Goal: Transaction & Acquisition: Purchase product/service

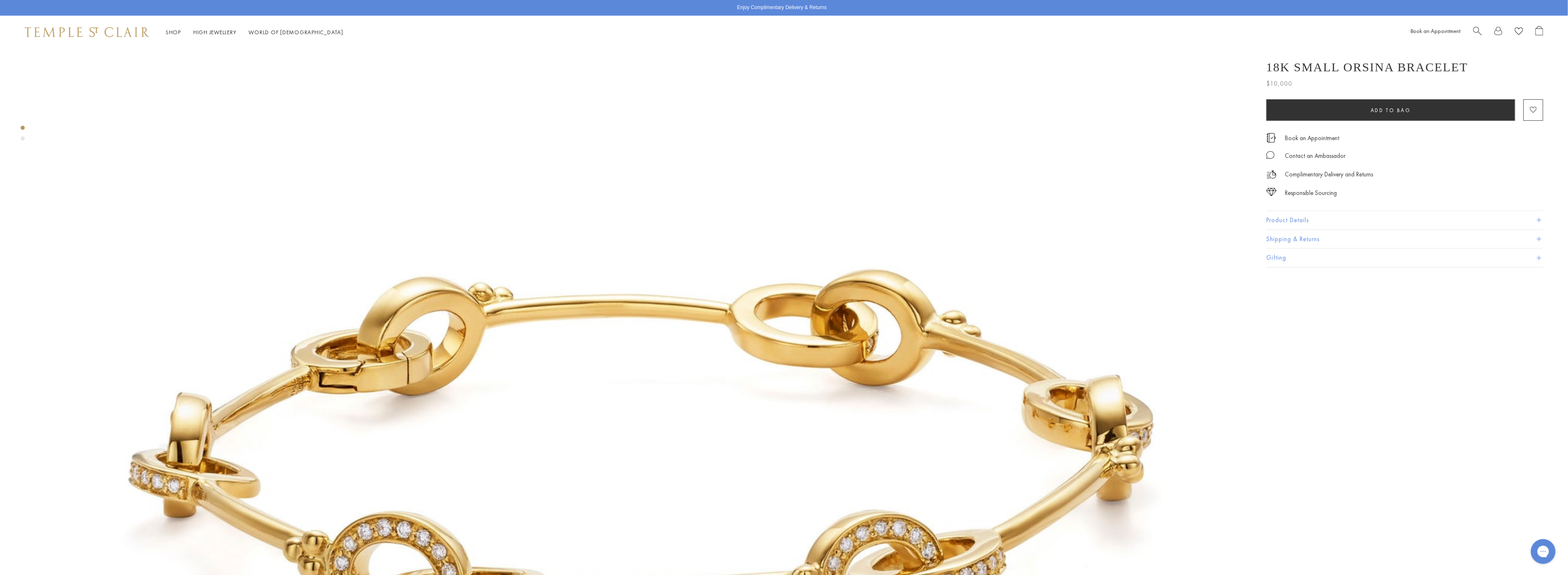
scroll to position [274, 0]
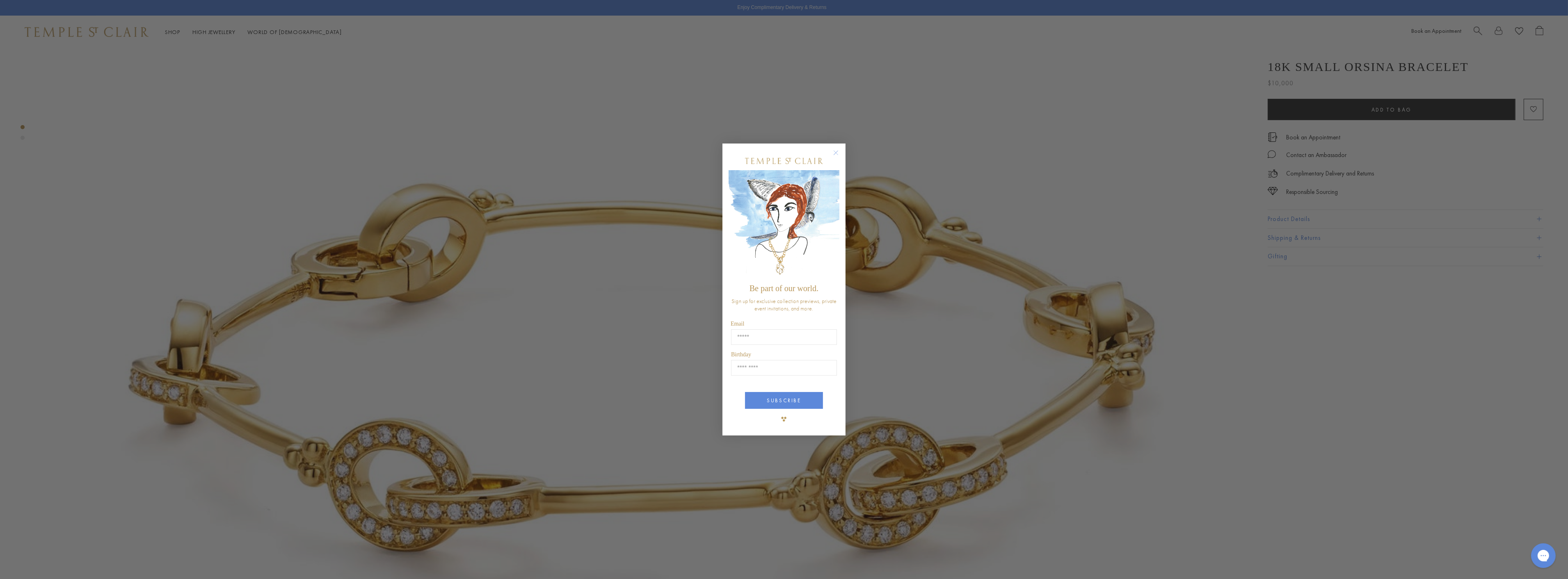
click at [836, 152] on circle "Close dialog" at bounding box center [836, 153] width 10 height 10
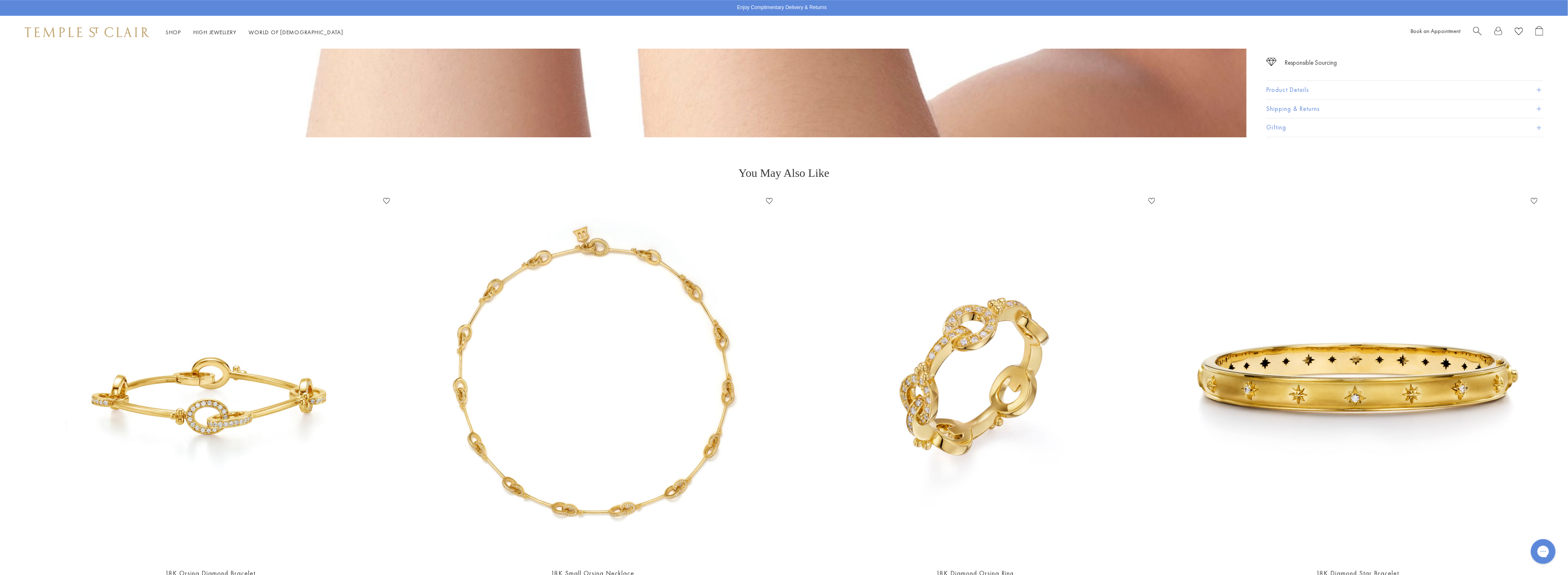
scroll to position [2472, 0]
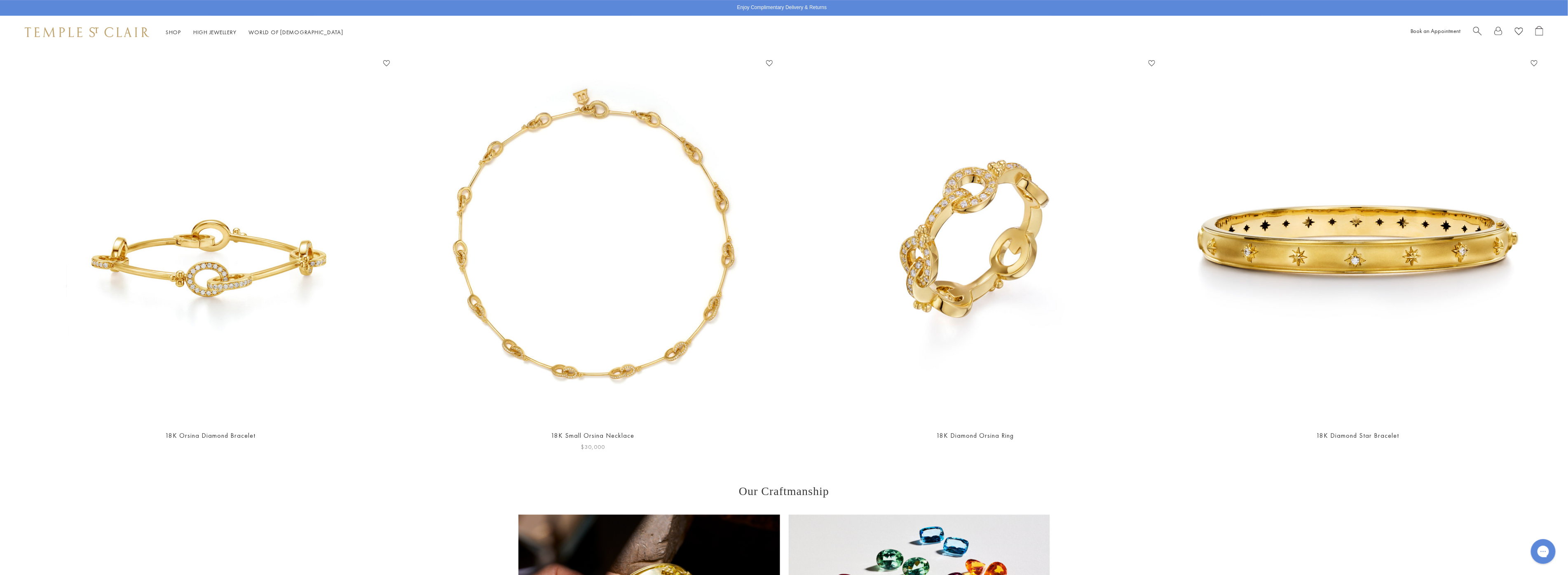
click at [566, 277] on img at bounding box center [592, 239] width 366 height 366
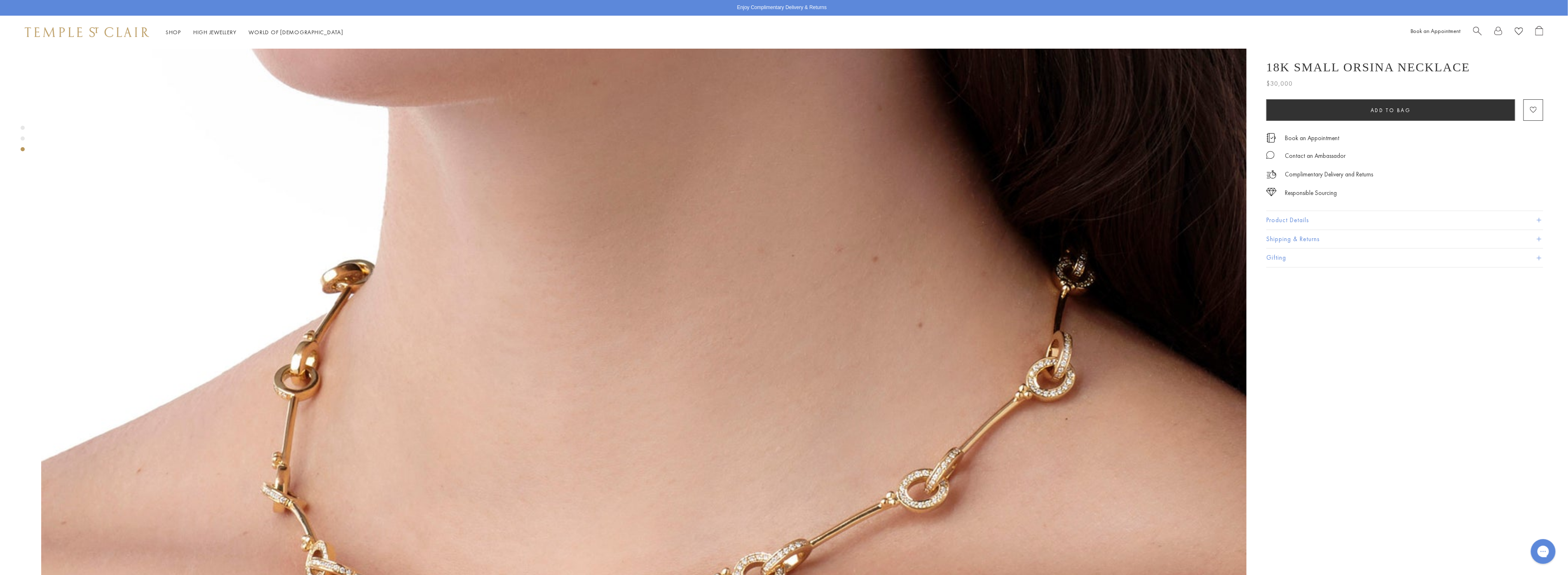
scroll to position [3021, 0]
